Goal: Information Seeking & Learning: Learn about a topic

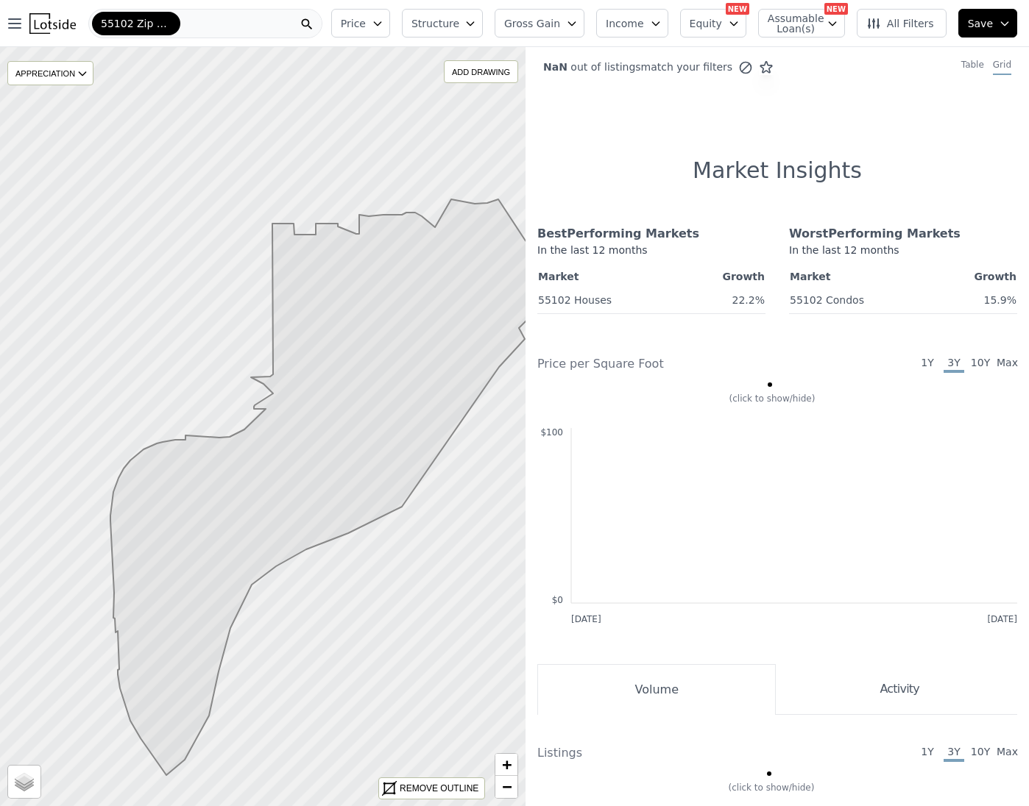
drag, startPoint x: 239, startPoint y: 246, endPoint x: 313, endPoint y: 307, distance: 96.2
click at [313, 307] on icon at bounding box center [337, 487] width 454 height 576
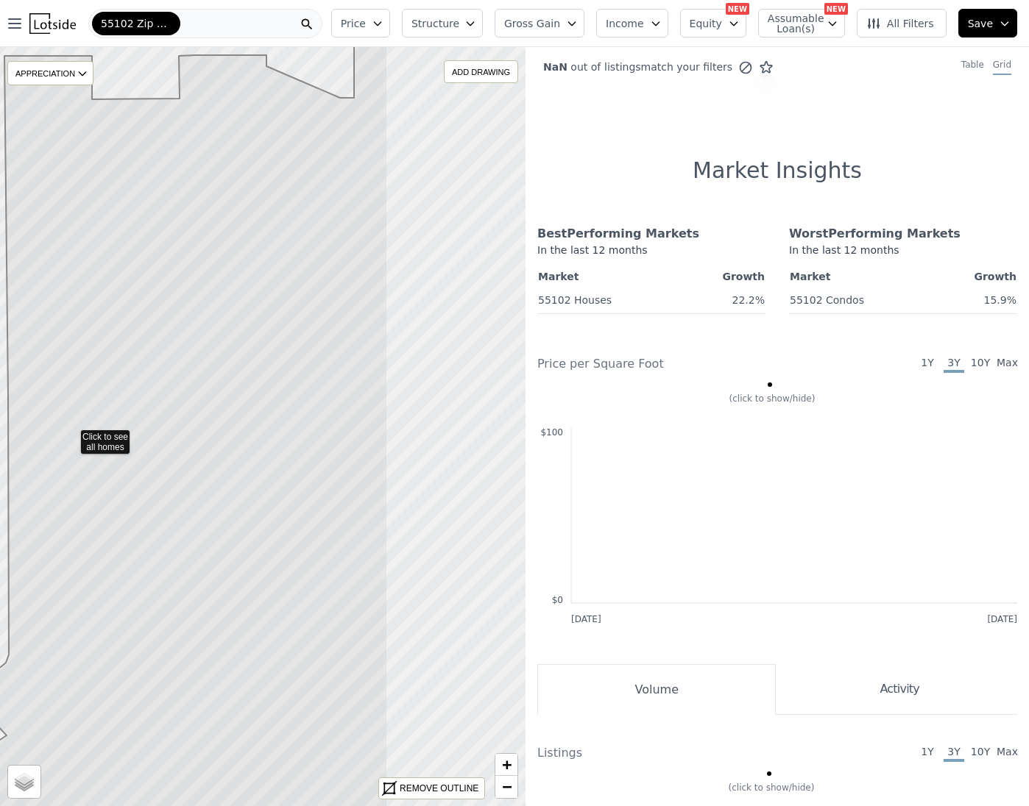
drag, startPoint x: 387, startPoint y: 296, endPoint x: 195, endPoint y: 305, distance: 192.2
click at [195, 305] on icon at bounding box center [132, 456] width 512 height 872
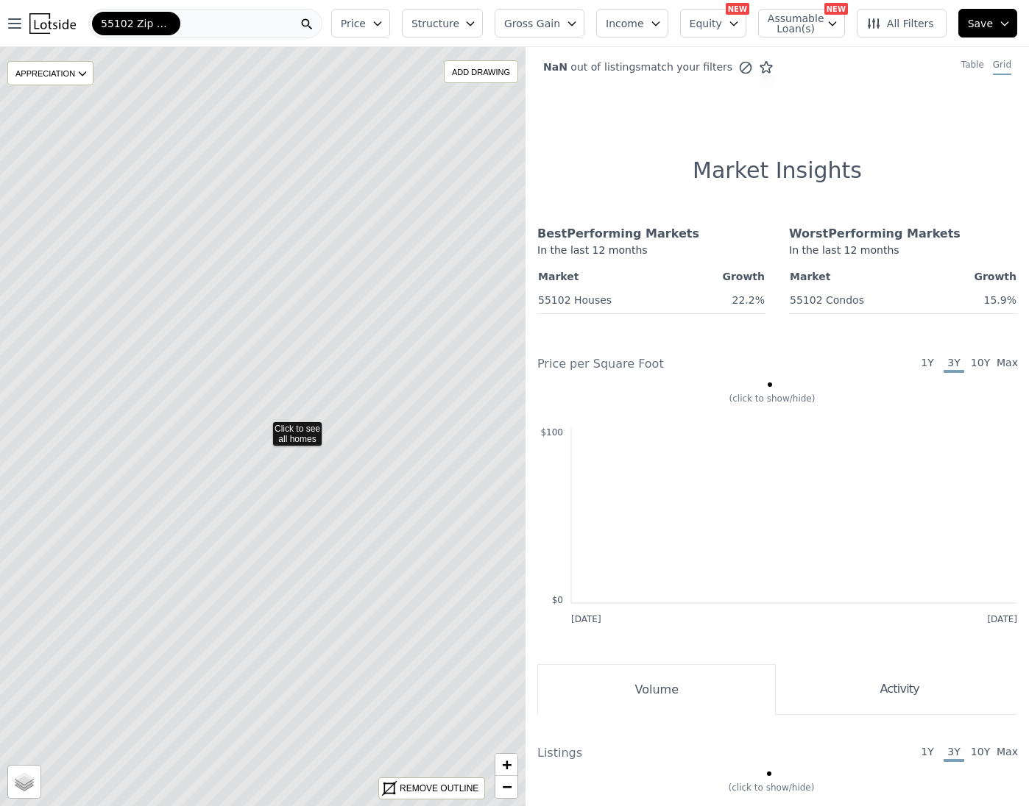
click at [411, 355] on icon at bounding box center [262, 427] width 633 height 914
click at [388, 352] on icon at bounding box center [262, 427] width 633 height 914
click at [392, 353] on icon at bounding box center [262, 427] width 633 height 914
drag, startPoint x: 382, startPoint y: 355, endPoint x: 338, endPoint y: 394, distance: 58.4
click at [338, 394] on icon at bounding box center [206, 467] width 633 height 914
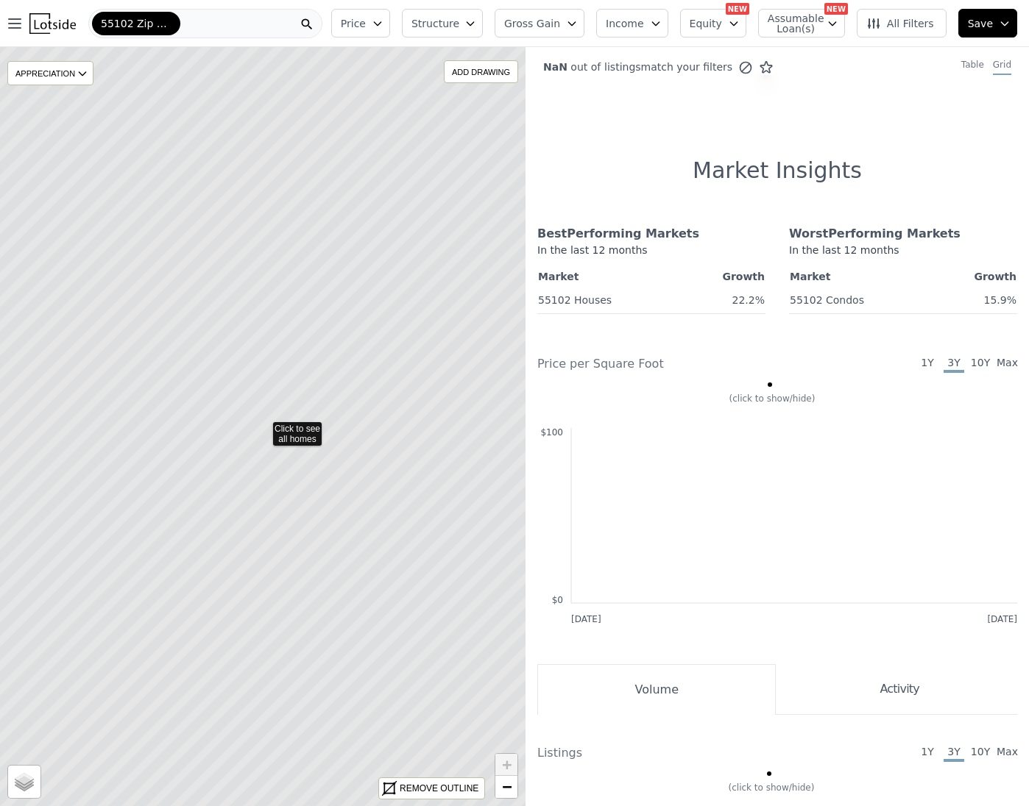
click at [304, 433] on icon at bounding box center [262, 427] width 633 height 914
drag, startPoint x: 803, startPoint y: 252, endPoint x: 892, endPoint y: 251, distance: 89.0
click at [892, 251] on div "In the last 12 months" at bounding box center [903, 255] width 228 height 24
drag, startPoint x: 561, startPoint y: 244, endPoint x: 660, endPoint y: 247, distance: 99.4
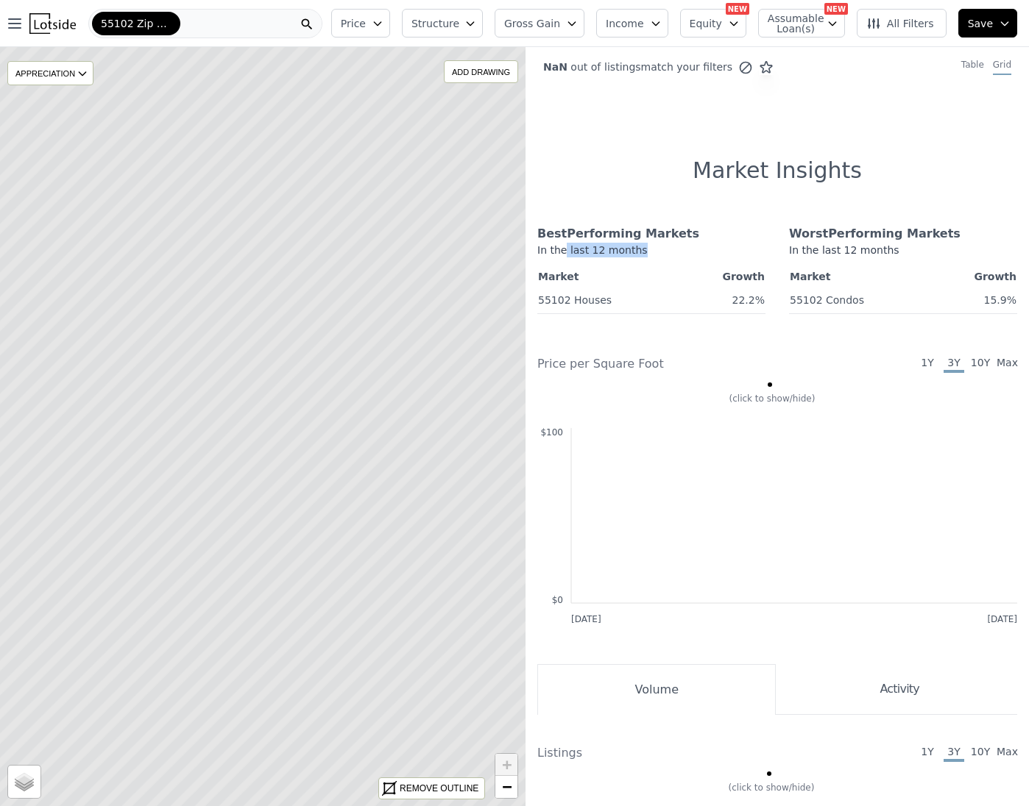
click at [660, 247] on div "In the last 12 months" at bounding box center [651, 255] width 228 height 24
click at [366, 20] on span "Price" at bounding box center [353, 23] width 25 height 15
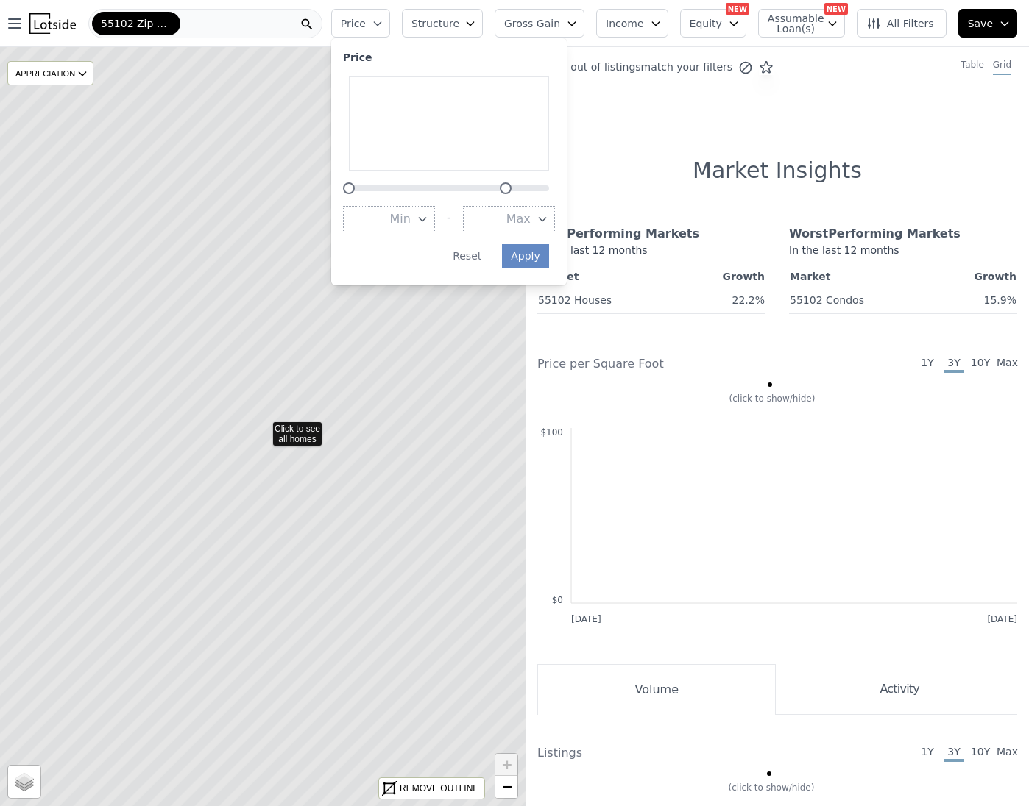
drag, startPoint x: 558, startPoint y: 188, endPoint x: 512, endPoint y: 187, distance: 46.4
click at [511, 187] on div at bounding box center [506, 188] width 12 height 12
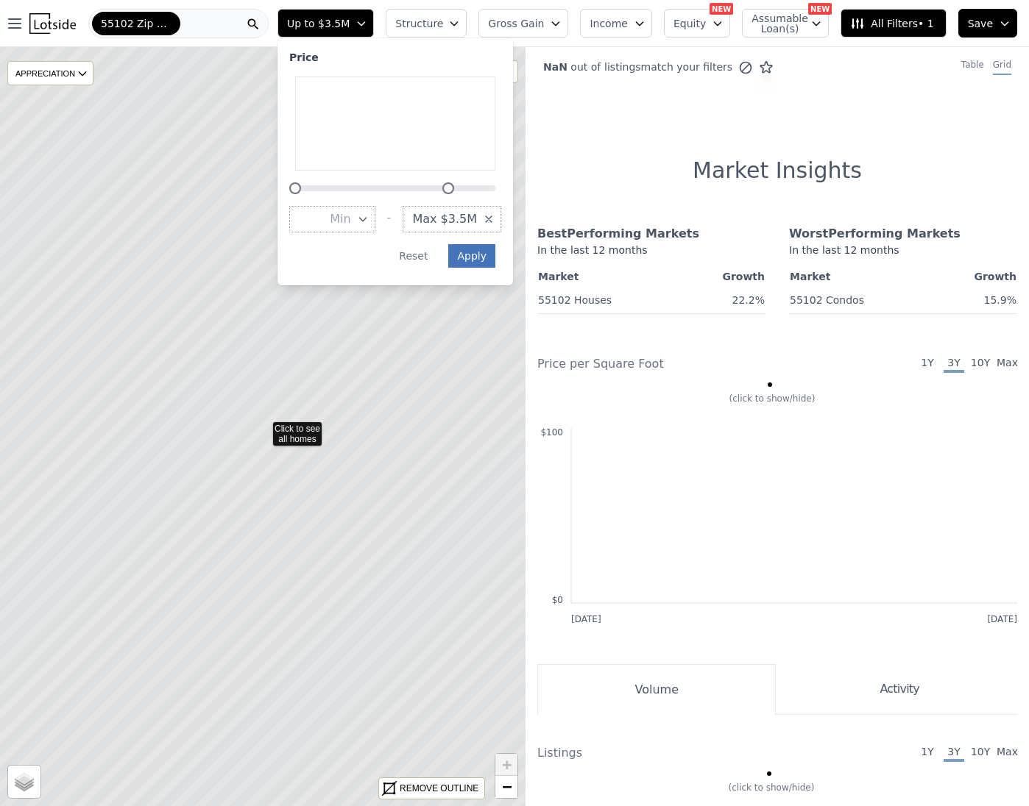
click at [492, 258] on button "Apply" at bounding box center [471, 256] width 47 height 24
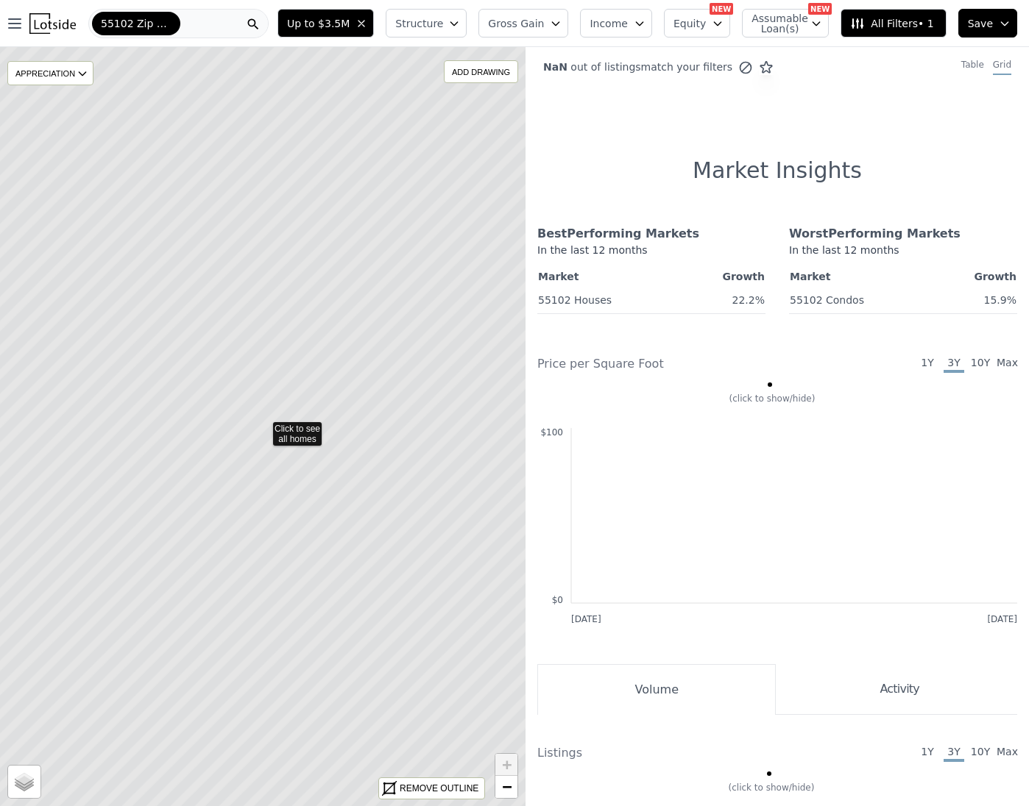
click at [311, 429] on icon at bounding box center [262, 427] width 633 height 914
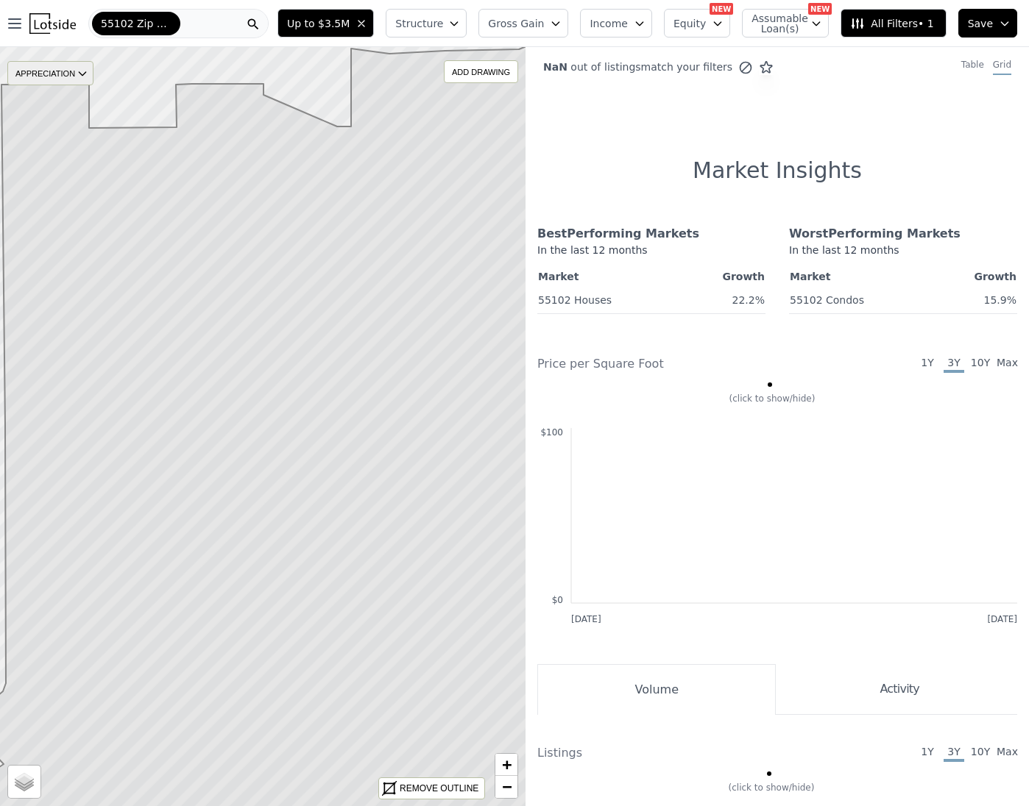
click at [80, 67] on div "APPRECIATION" at bounding box center [50, 73] width 86 height 24
click at [60, 92] on div "None" at bounding box center [62, 96] width 44 height 21
